Goal: Contribute content: Add original content to the website for others to see

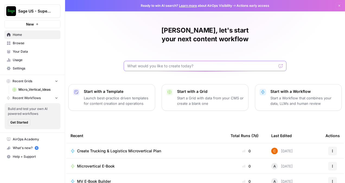
click at [210, 63] on input "text" at bounding box center [201, 65] width 149 height 5
paste input "Generate a fully populated microvertical plan for the **Trucking & Logistics** …"
type input "Generate a fully populated microvertical plan for the **Trucking & Logistics** …"
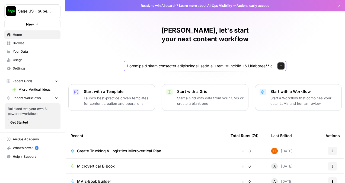
click at [279, 64] on icon "submit" at bounding box center [280, 65] width 3 height 3
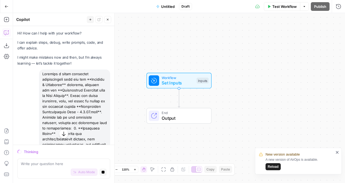
click at [274, 164] on span "Reload" at bounding box center [273, 166] width 11 height 5
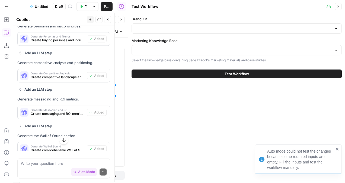
scroll to position [825, 0]
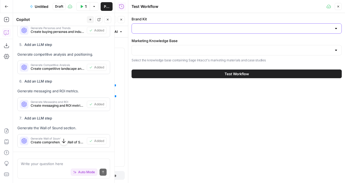
click at [170, 30] on input "Brand Kit" at bounding box center [233, 28] width 197 height 5
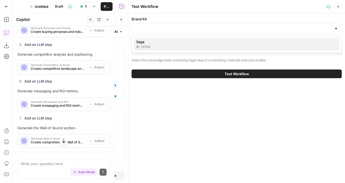
click at [161, 39] on span "Sage" at bounding box center [235, 41] width 199 height 5
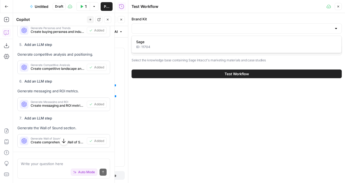
type input "Sage"
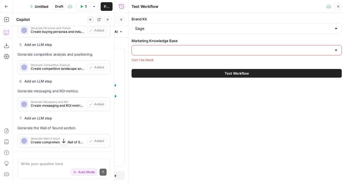
click at [158, 71] on button "Test Workflow" at bounding box center [237, 73] width 210 height 9
click at [177, 48] on input "Marketing Knowledge Base" at bounding box center [233, 49] width 197 height 5
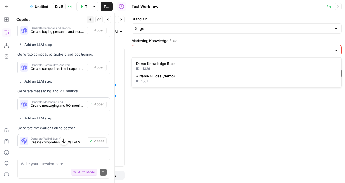
click at [175, 97] on div "Brand Kit Sage Marketing Knowledge Base Can't be blank Test Workflow" at bounding box center [236, 98] width 217 height 170
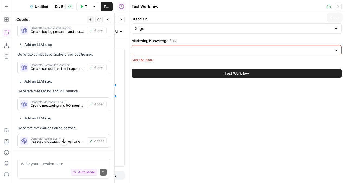
click at [341, 6] on button "Close" at bounding box center [338, 6] width 7 height 7
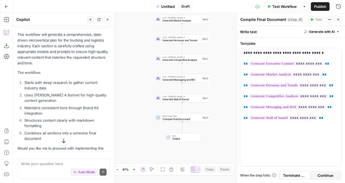
scroll to position [955, 0]
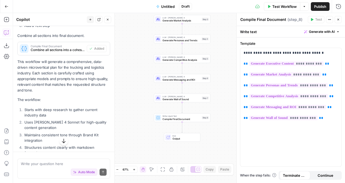
click at [9, 7] on button "Go Back" at bounding box center [7, 7] width 10 height 10
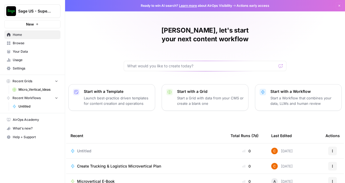
click at [21, 68] on span "Settings" at bounding box center [35, 68] width 45 height 5
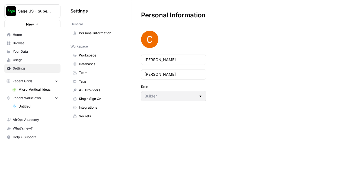
click at [104, 62] on span "Databases" at bounding box center [100, 64] width 43 height 5
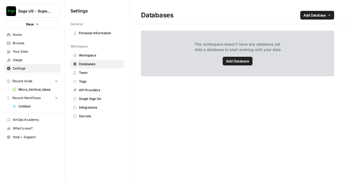
click at [107, 55] on span "Workspace" at bounding box center [100, 55] width 43 height 5
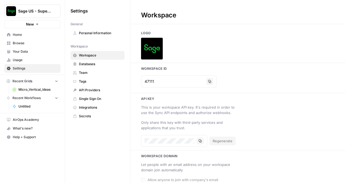
click at [101, 62] on span "Databases" at bounding box center [100, 64] width 43 height 5
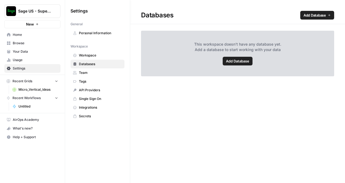
click at [236, 61] on span "Add Database" at bounding box center [237, 60] width 23 height 5
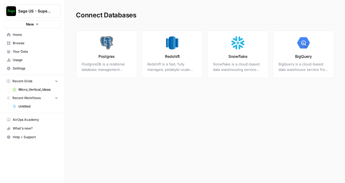
click at [41, 66] on span "Settings" at bounding box center [35, 68] width 45 height 5
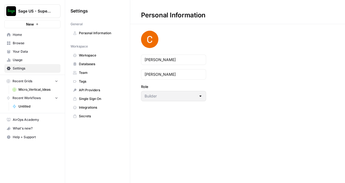
click at [45, 50] on span "Your Data" at bounding box center [35, 51] width 45 height 5
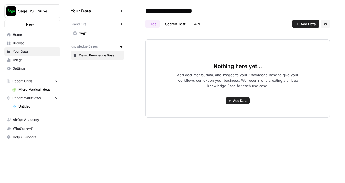
click at [103, 33] on span "Sage" at bounding box center [100, 33] width 43 height 5
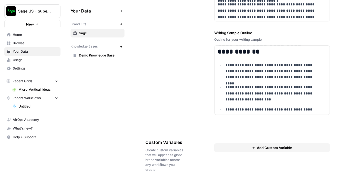
scroll to position [136, 0]
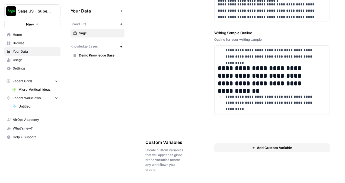
click at [84, 56] on span "Demo Knowledge Base" at bounding box center [100, 55] width 43 height 5
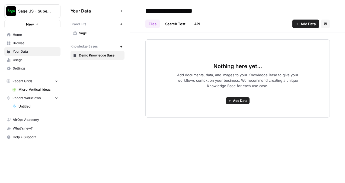
click at [120, 44] on button "New" at bounding box center [121, 46] width 7 height 7
type input "**********"
click at [261, 29] on header "**********" at bounding box center [237, 16] width 215 height 33
click at [299, 23] on button "Add Data" at bounding box center [305, 24] width 27 height 9
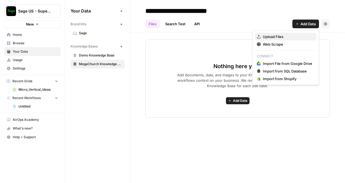
click at [284, 33] on button "Upload Files" at bounding box center [286, 37] width 62 height 8
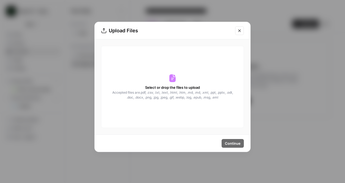
click at [243, 33] on button "Close modal" at bounding box center [239, 30] width 9 height 9
